Goal: Information Seeking & Learning: Find specific fact

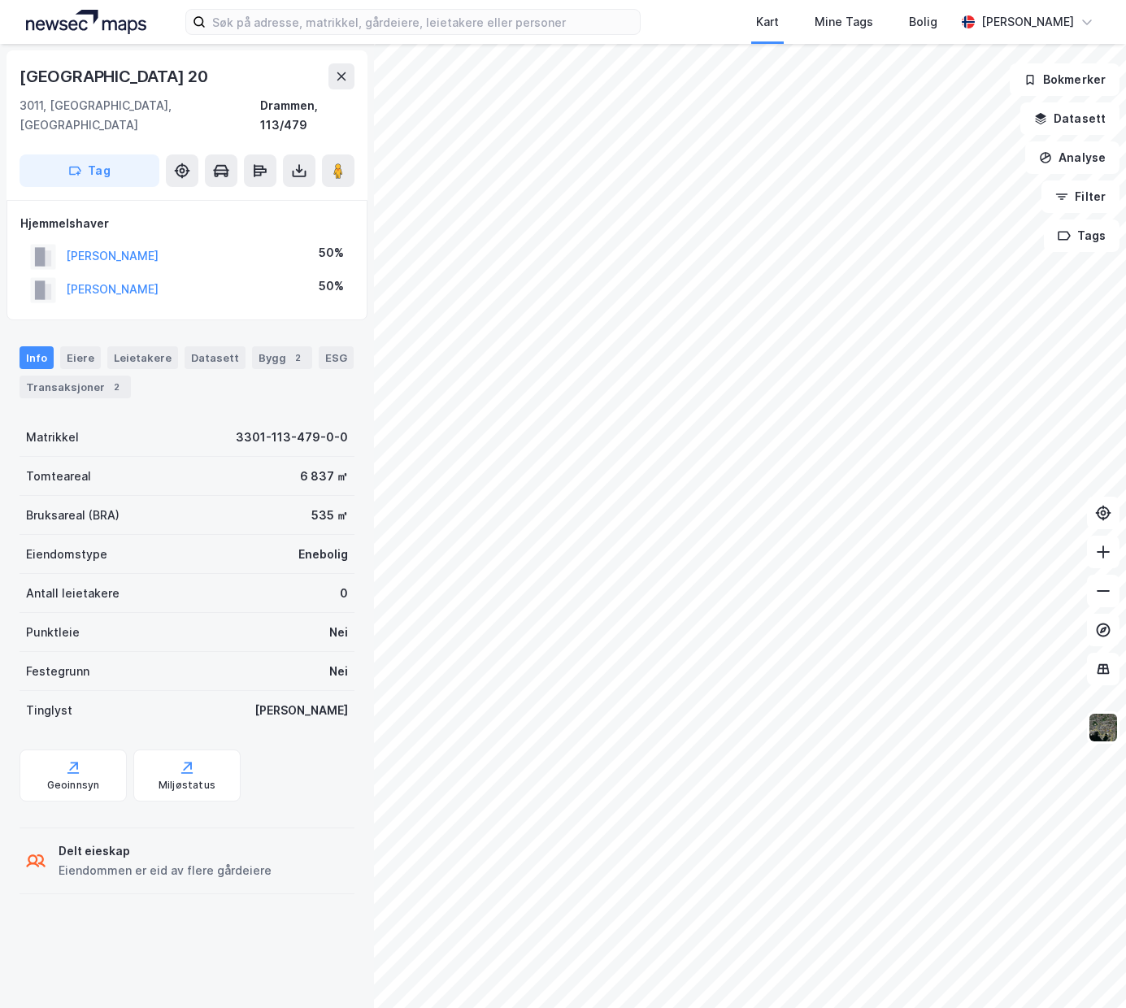
click at [356, 685] on div "[GEOGRAPHIC_DATA] 20 3011, [GEOGRAPHIC_DATA], [GEOGRAPHIC_DATA], 113/479 Tag Hj…" at bounding box center [563, 526] width 1126 height 964
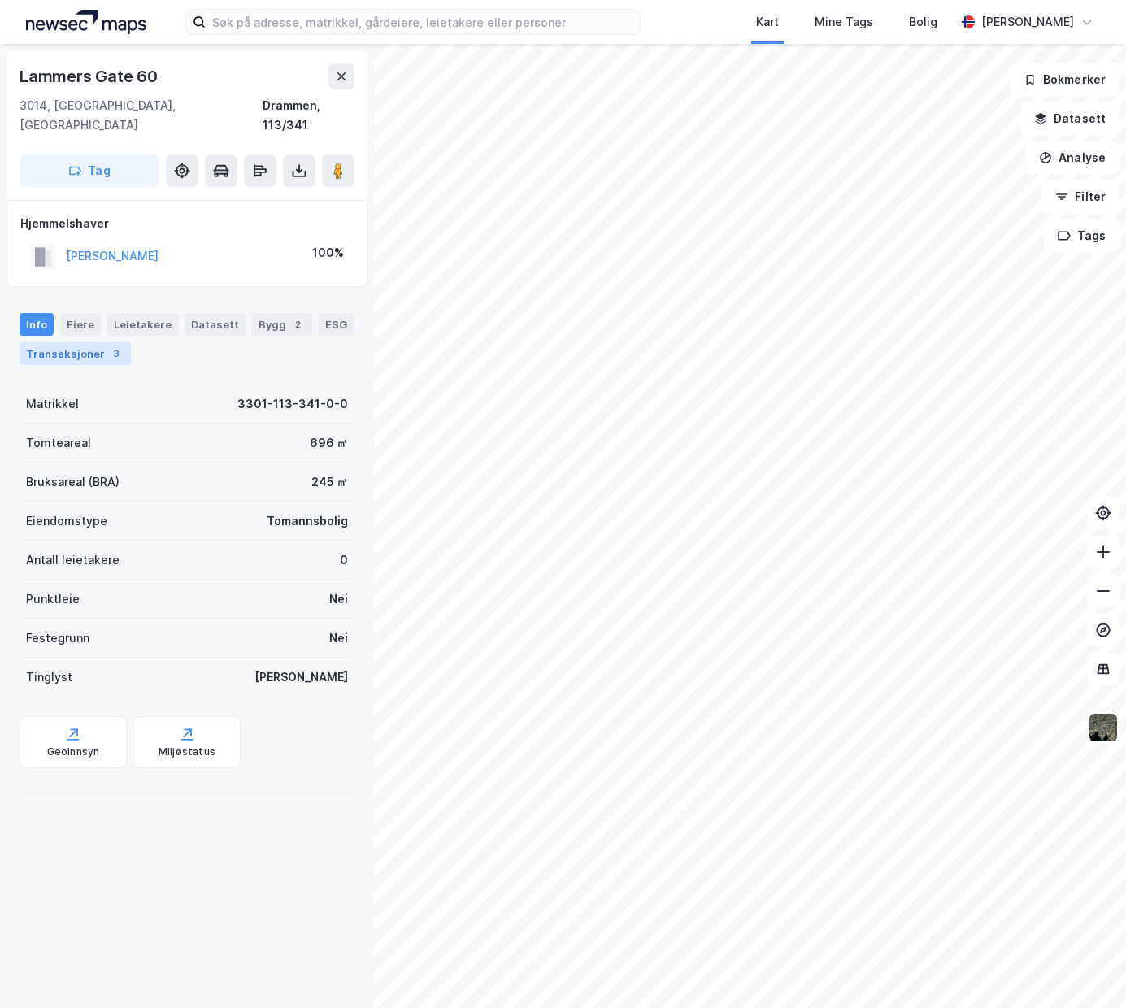
click at [89, 342] on div "Transaksjoner 3" at bounding box center [75, 353] width 111 height 23
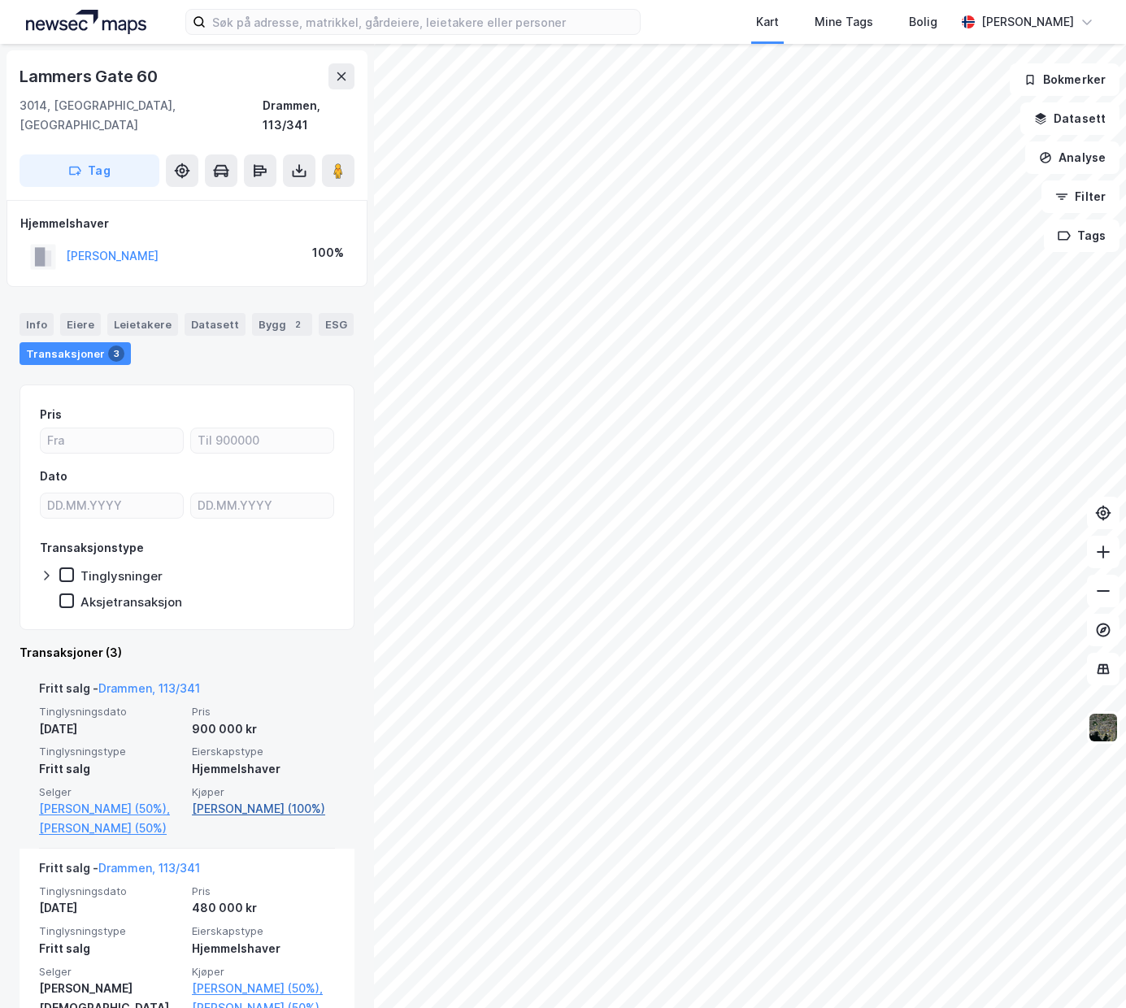
click at [240, 799] on link "[PERSON_NAME] (100%)" at bounding box center [263, 809] width 143 height 20
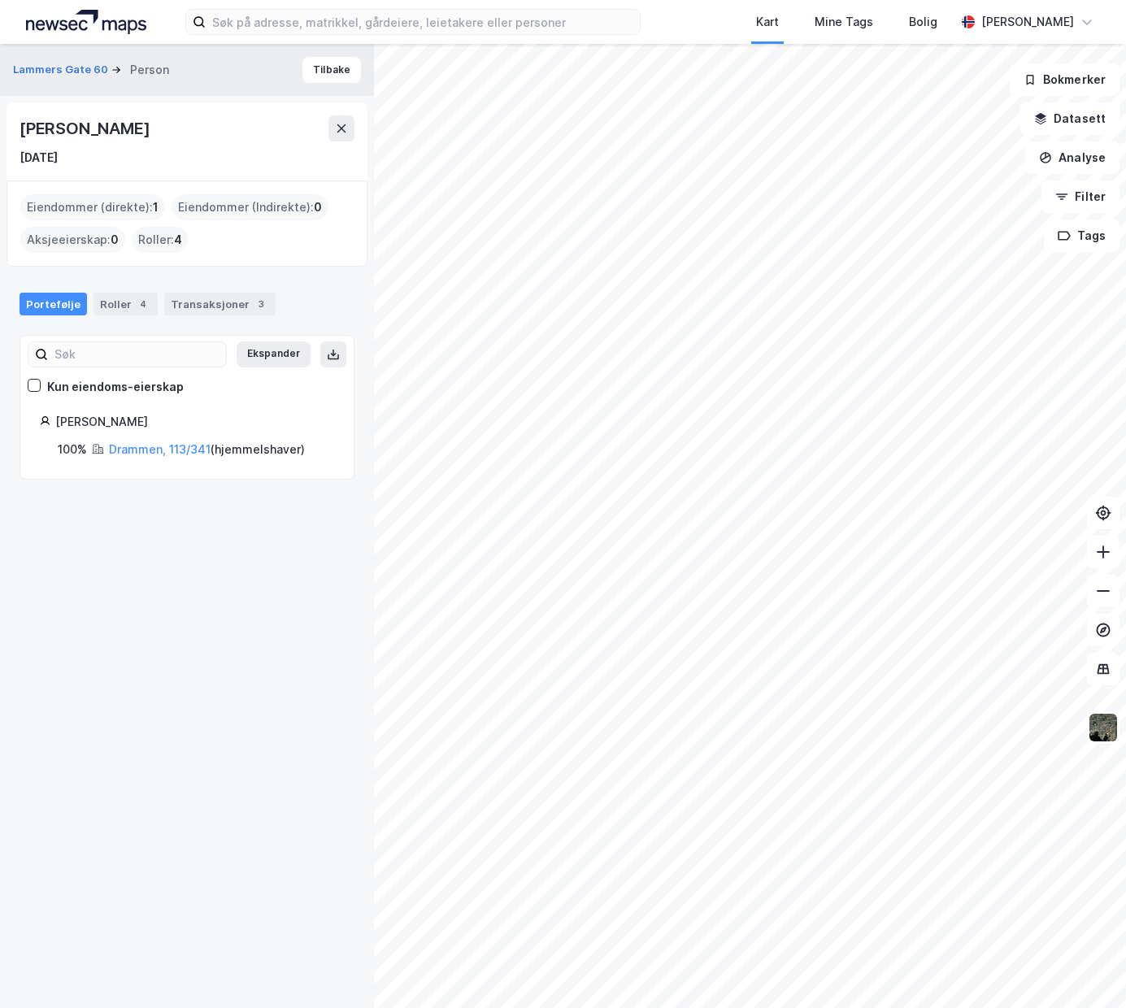
drag, startPoint x: 170, startPoint y: 132, endPoint x: 10, endPoint y: 128, distance: 160.2
click at [10, 128] on div "[PERSON_NAME] [DATE]" at bounding box center [187, 141] width 361 height 78
copy div "[PERSON_NAME]"
